Goal: Check status

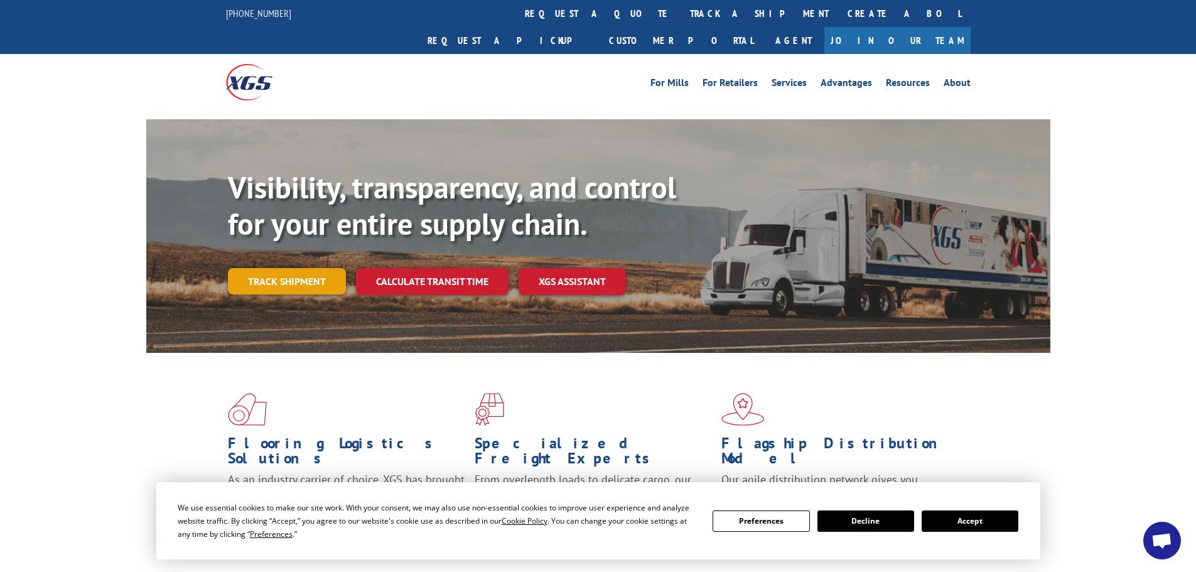
click at [296, 268] on link "Track shipment" at bounding box center [287, 281] width 118 height 26
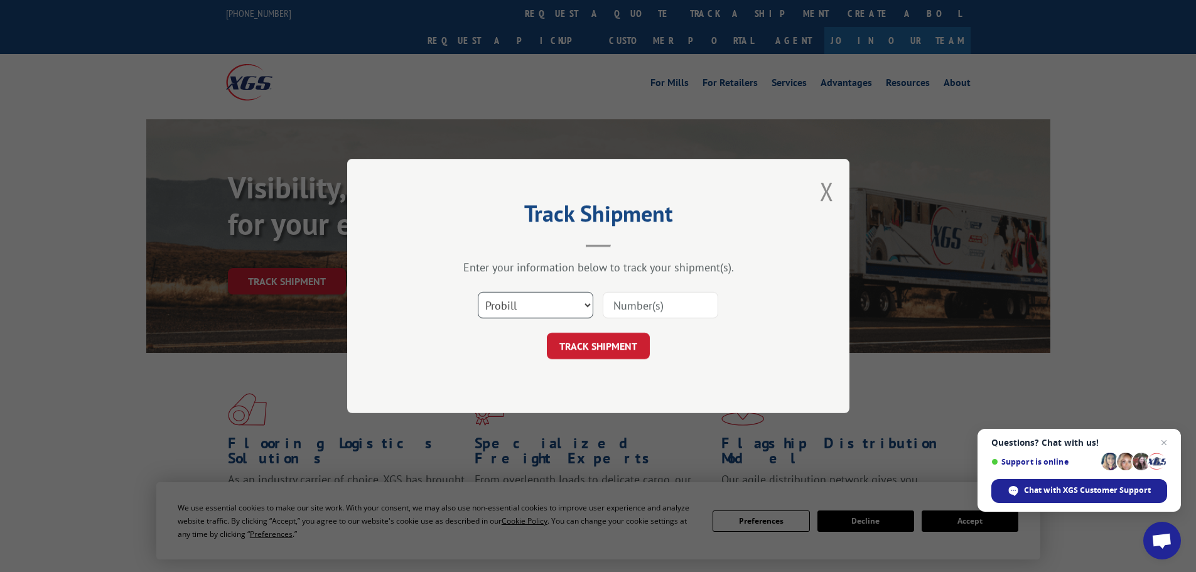
click at [550, 306] on select "Select category... Probill BOL PO" at bounding box center [536, 305] width 116 height 26
select select "bol"
click at [478, 292] on select "Select category... Probill BOL PO" at bounding box center [536, 305] width 116 height 26
click at [636, 307] on input at bounding box center [661, 305] width 116 height 26
type input "14367205"
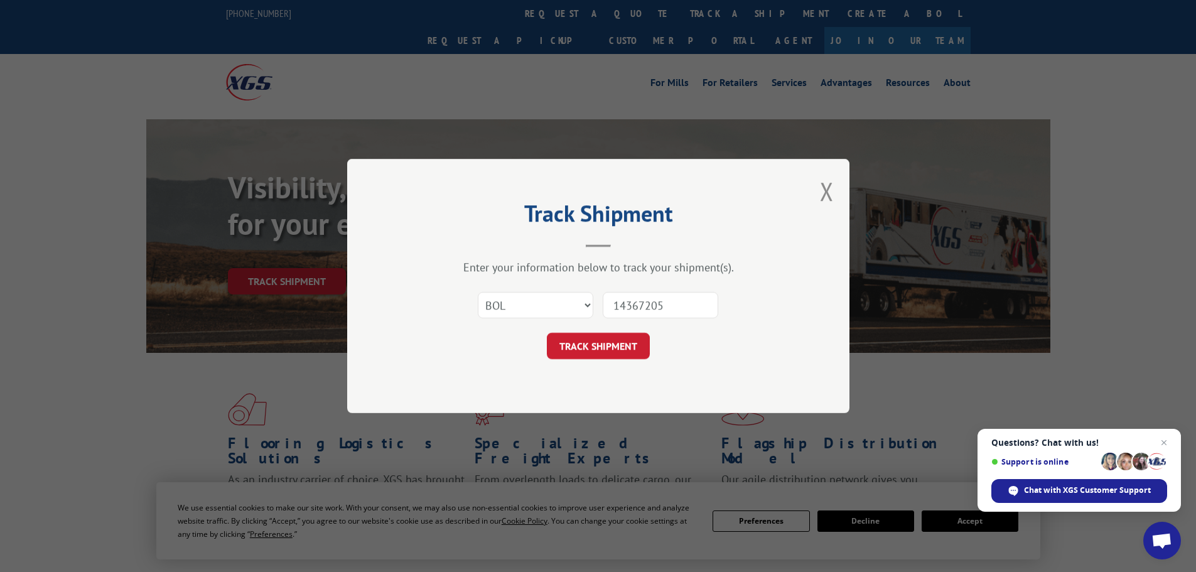
click button "TRACK SHIPMENT" at bounding box center [598, 346] width 103 height 26
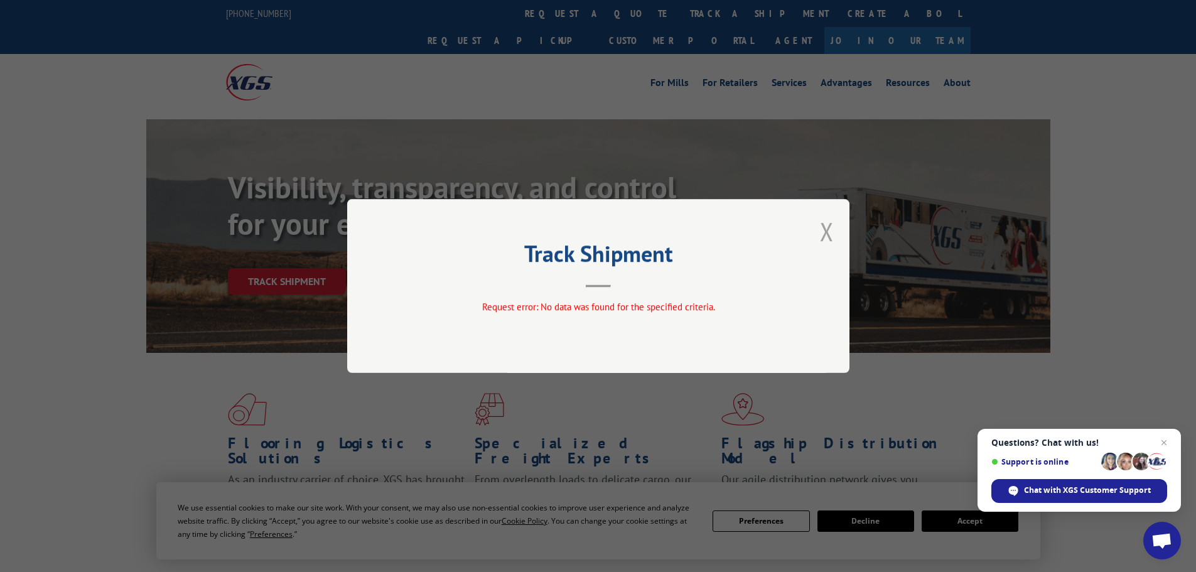
click at [828, 232] on button "Close modal" at bounding box center [827, 231] width 14 height 33
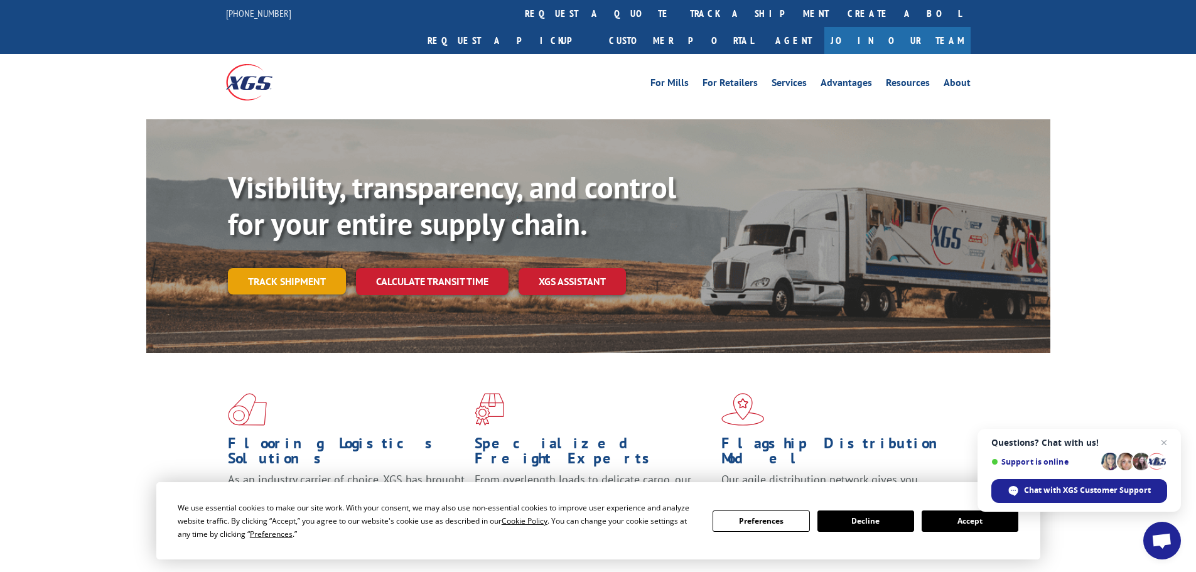
click at [273, 268] on link "Track shipment" at bounding box center [287, 281] width 118 height 26
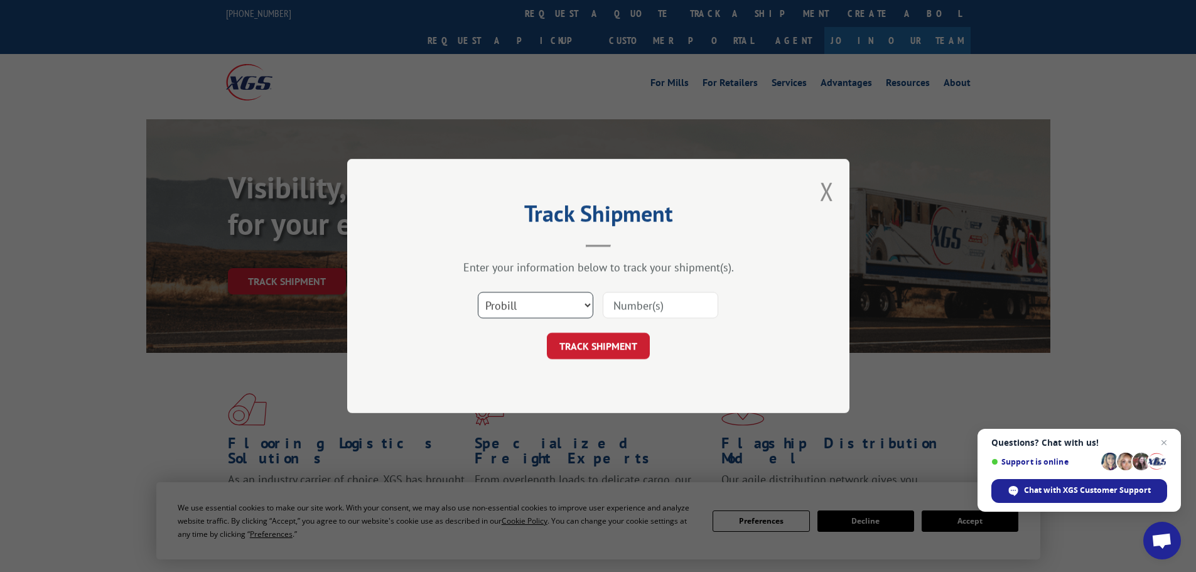
click at [527, 317] on select "Select category... Probill BOL PO" at bounding box center [536, 305] width 116 height 26
select select "po"
click at [478, 292] on select "Select category... Probill BOL PO" at bounding box center [536, 305] width 116 height 26
click at [629, 304] on input at bounding box center [661, 305] width 116 height 26
type input "14367205"
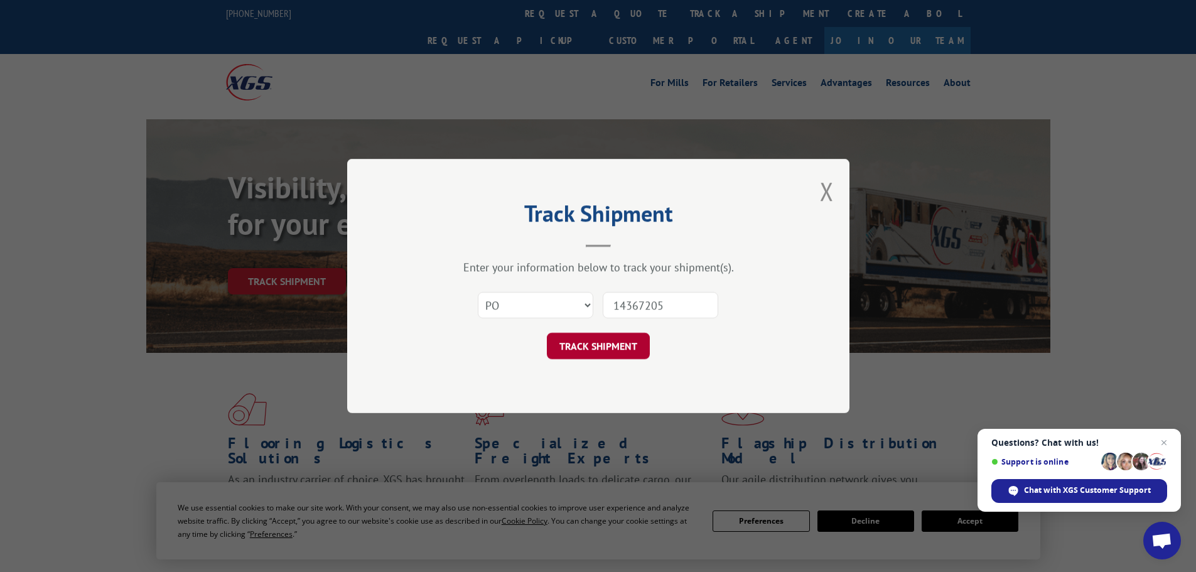
click at [623, 344] on button "TRACK SHIPMENT" at bounding box center [598, 346] width 103 height 26
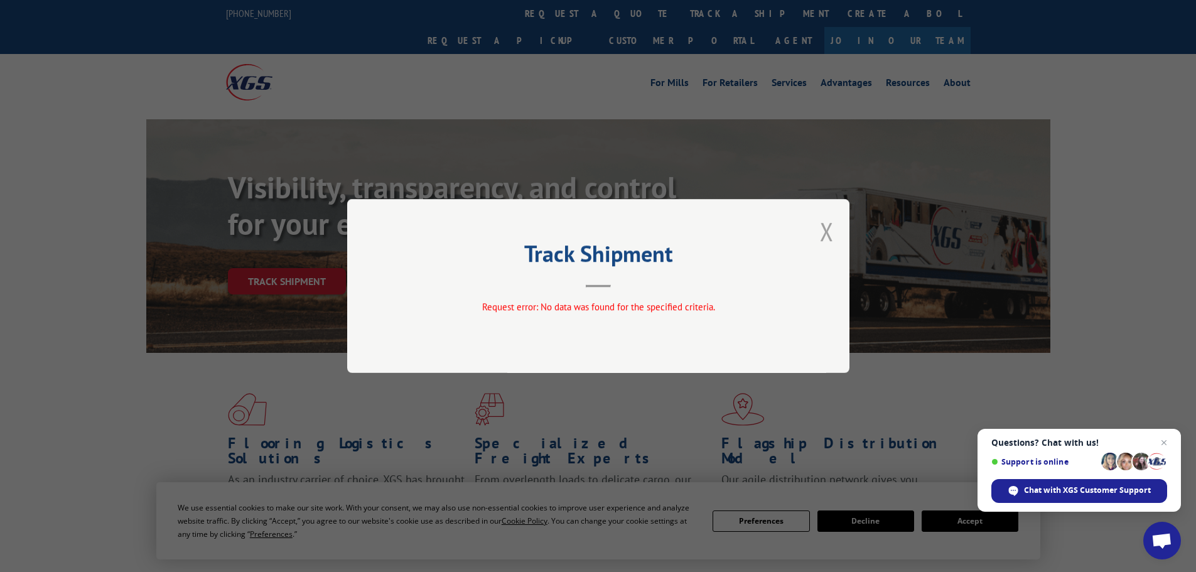
click at [823, 233] on button "Close modal" at bounding box center [827, 231] width 14 height 33
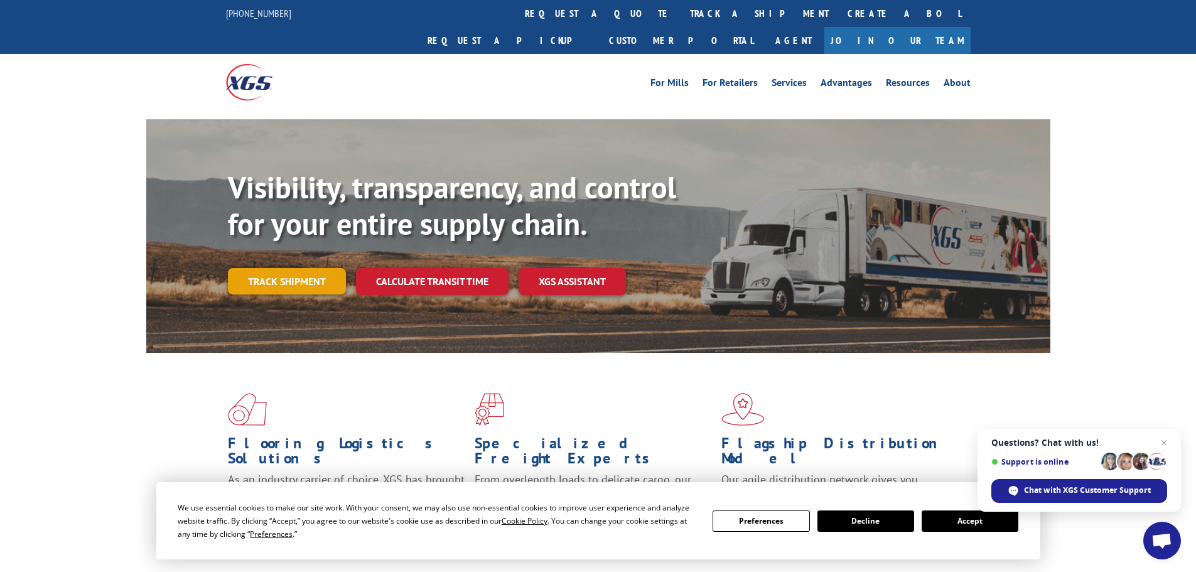
click at [290, 268] on link "Track shipment" at bounding box center [287, 281] width 118 height 26
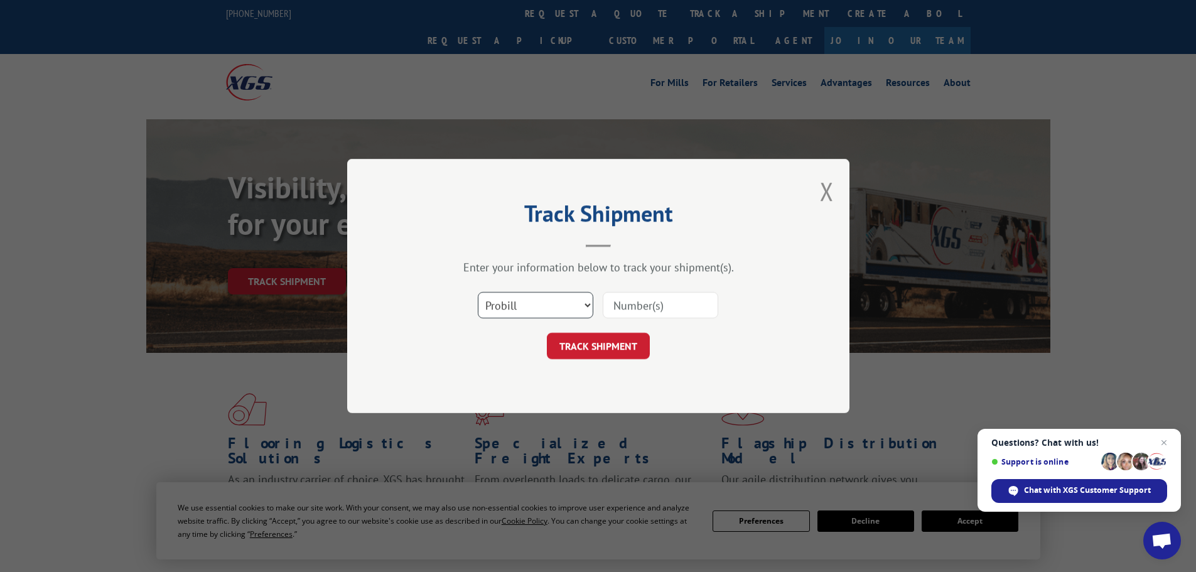
click at [534, 304] on select "Select category... Probill BOL PO" at bounding box center [536, 305] width 116 height 26
click at [478, 292] on select "Select category... Probill BOL PO" at bounding box center [536, 305] width 116 height 26
click at [662, 298] on input at bounding box center [661, 305] width 116 height 26
type input "14367205"
click button "TRACK SHIPMENT" at bounding box center [598, 346] width 103 height 26
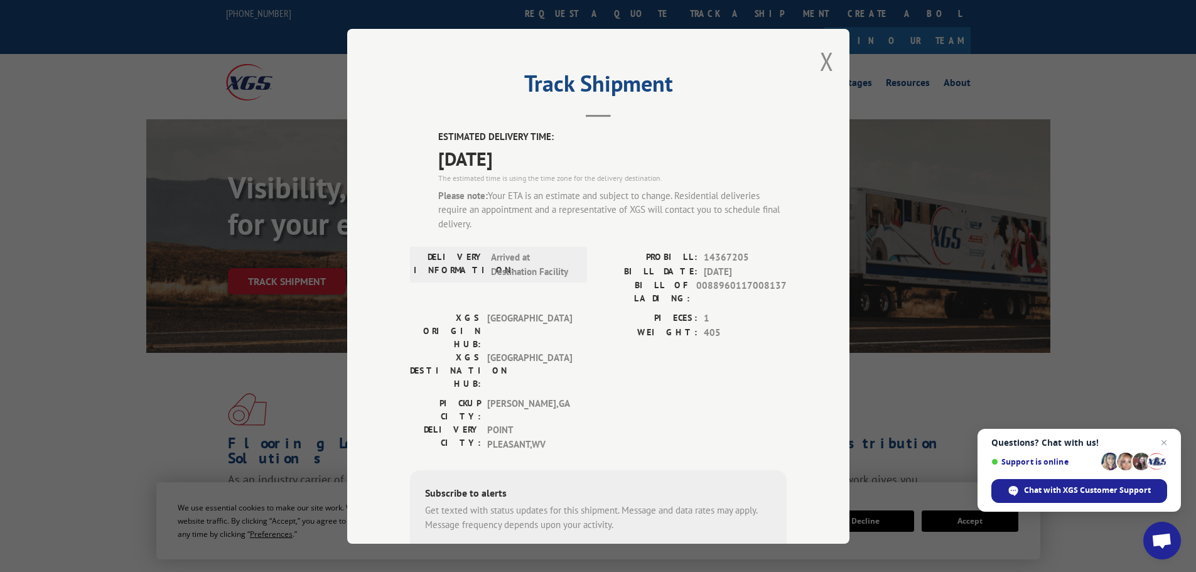
scroll to position [63, 0]
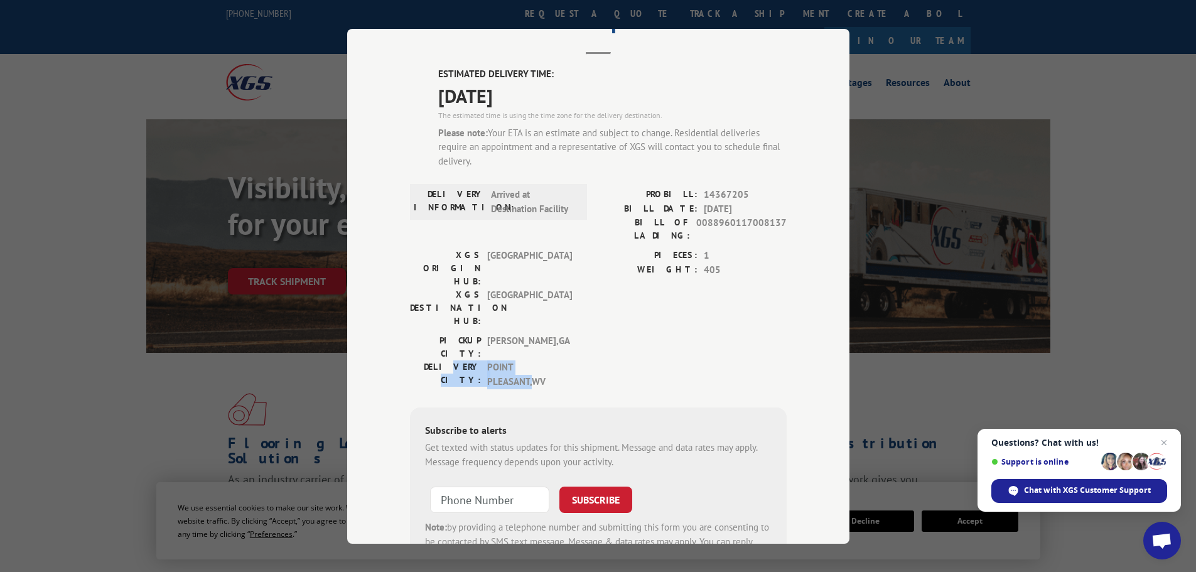
drag, startPoint x: 435, startPoint y: 303, endPoint x: 579, endPoint y: 306, distance: 143.8
click at [578, 334] on div "PICKUP CITY: [GEOGRAPHIC_DATA] , [GEOGRAPHIC_DATA]: [GEOGRAPHIC_DATA] , [GEOGRA…" at bounding box center [598, 364] width 377 height 61
click at [603, 332] on div "ESTIMATED DELIVERY TIME: [DATE] The estimated time is using the time zone for t…" at bounding box center [598, 322] width 377 height 511
drag, startPoint x: 478, startPoint y: 289, endPoint x: 570, endPoint y: 314, distance: 95.7
click at [570, 334] on div "PICKUP CITY: [GEOGRAPHIC_DATA] , [GEOGRAPHIC_DATA]: [GEOGRAPHIC_DATA] , [GEOGRA…" at bounding box center [495, 361] width 170 height 55
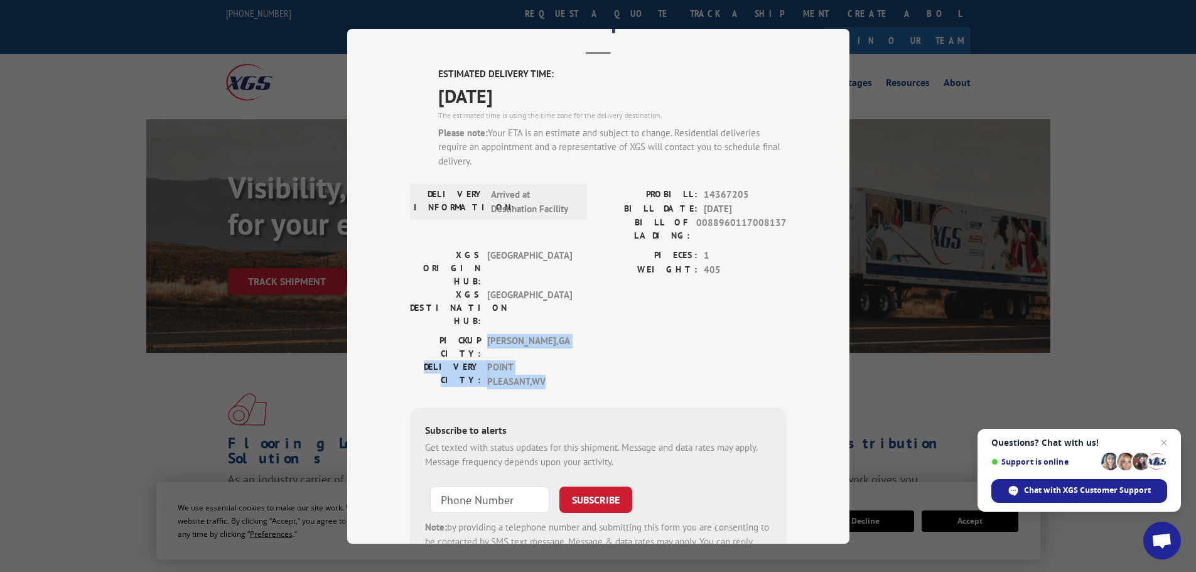
click at [573, 360] on div "DELIVERY CITY: [GEOGRAPHIC_DATA] , [GEOGRAPHIC_DATA]" at bounding box center [495, 374] width 170 height 28
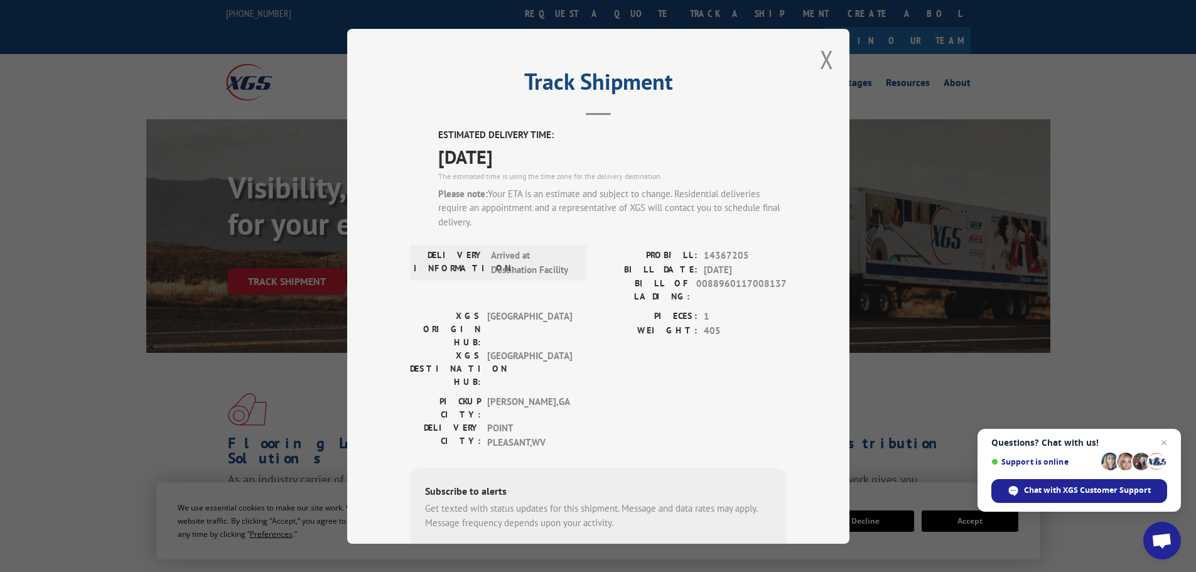
scroll to position [0, 0]
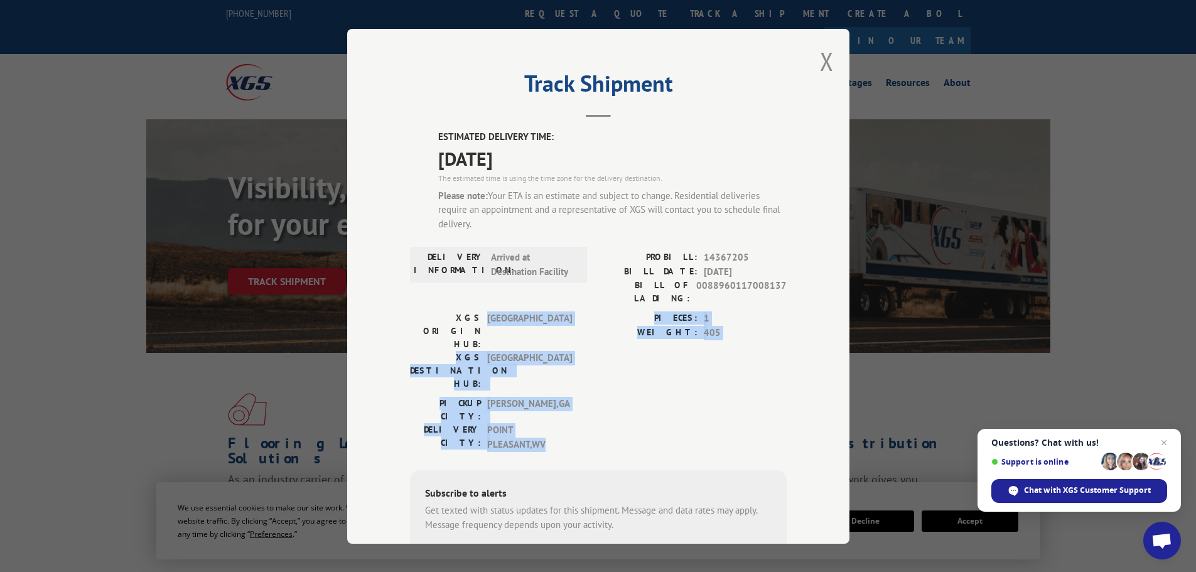
drag, startPoint x: 480, startPoint y: 305, endPoint x: 573, endPoint y: 389, distance: 125.8
click at [573, 389] on div "ESTIMATED DELIVERY TIME: [DATE] The estimated time is using the time zone for t…" at bounding box center [598, 385] width 377 height 511
click at [585, 333] on div "XGS ORIGIN HUB: TUNNEL HILL XGS DESTINATION HUB: [GEOGRAPHIC_DATA] PIECES: 1 WE…" at bounding box center [598, 353] width 377 height 85
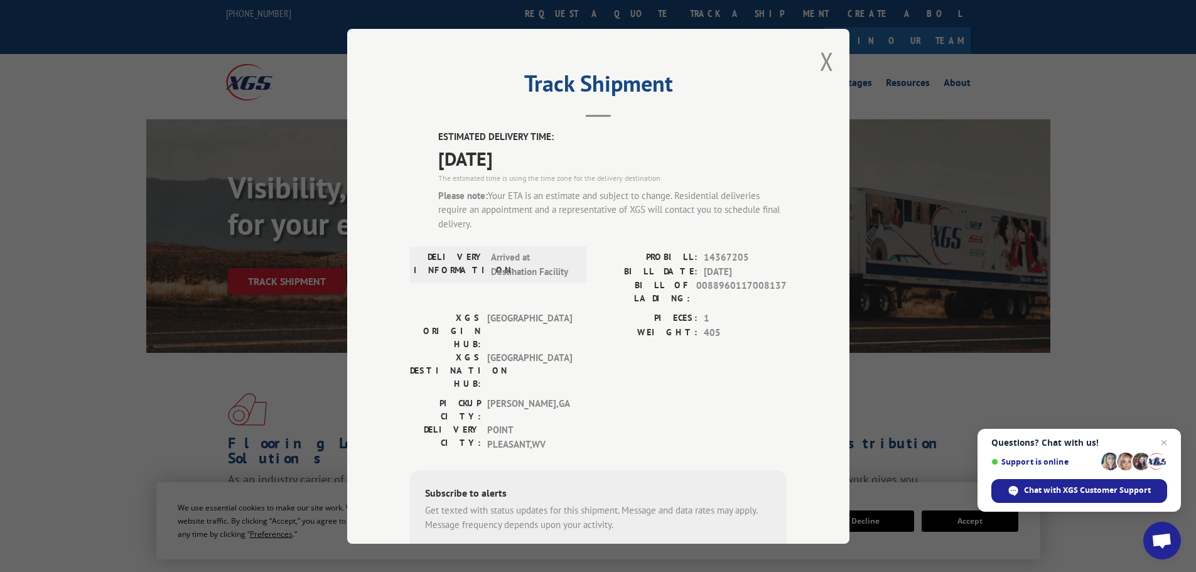
click at [146, 385] on div "Track Shipment ESTIMATED DELIVERY TIME: [DATE] The estimated time is using the …" at bounding box center [598, 286] width 1196 height 572
